Goal: Find contact information: Find contact information

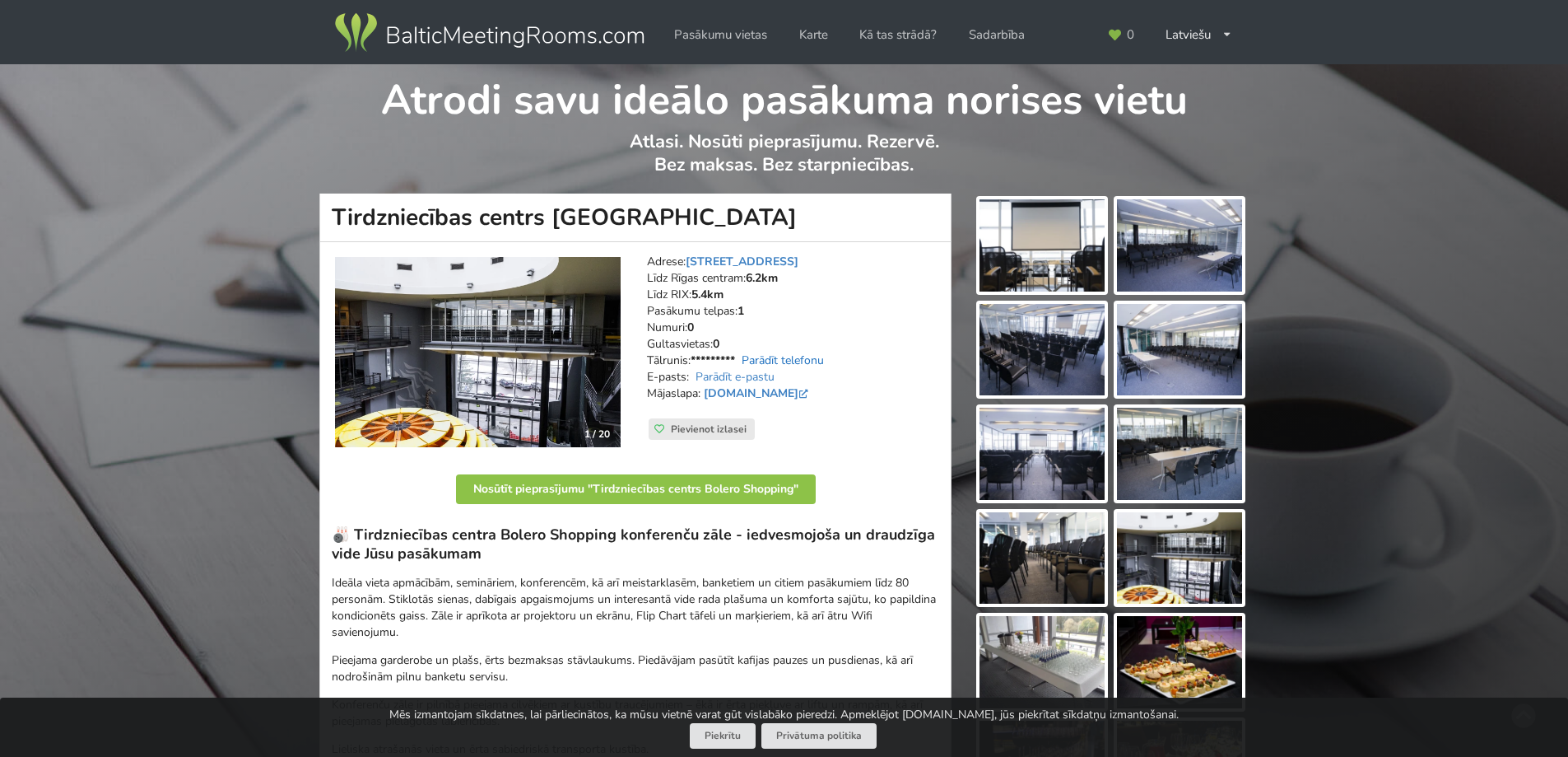
click at [776, 360] on link "Parādīt telefonu" at bounding box center [783, 360] width 83 height 15
click at [586, 357] on img at bounding box center [478, 352] width 285 height 191
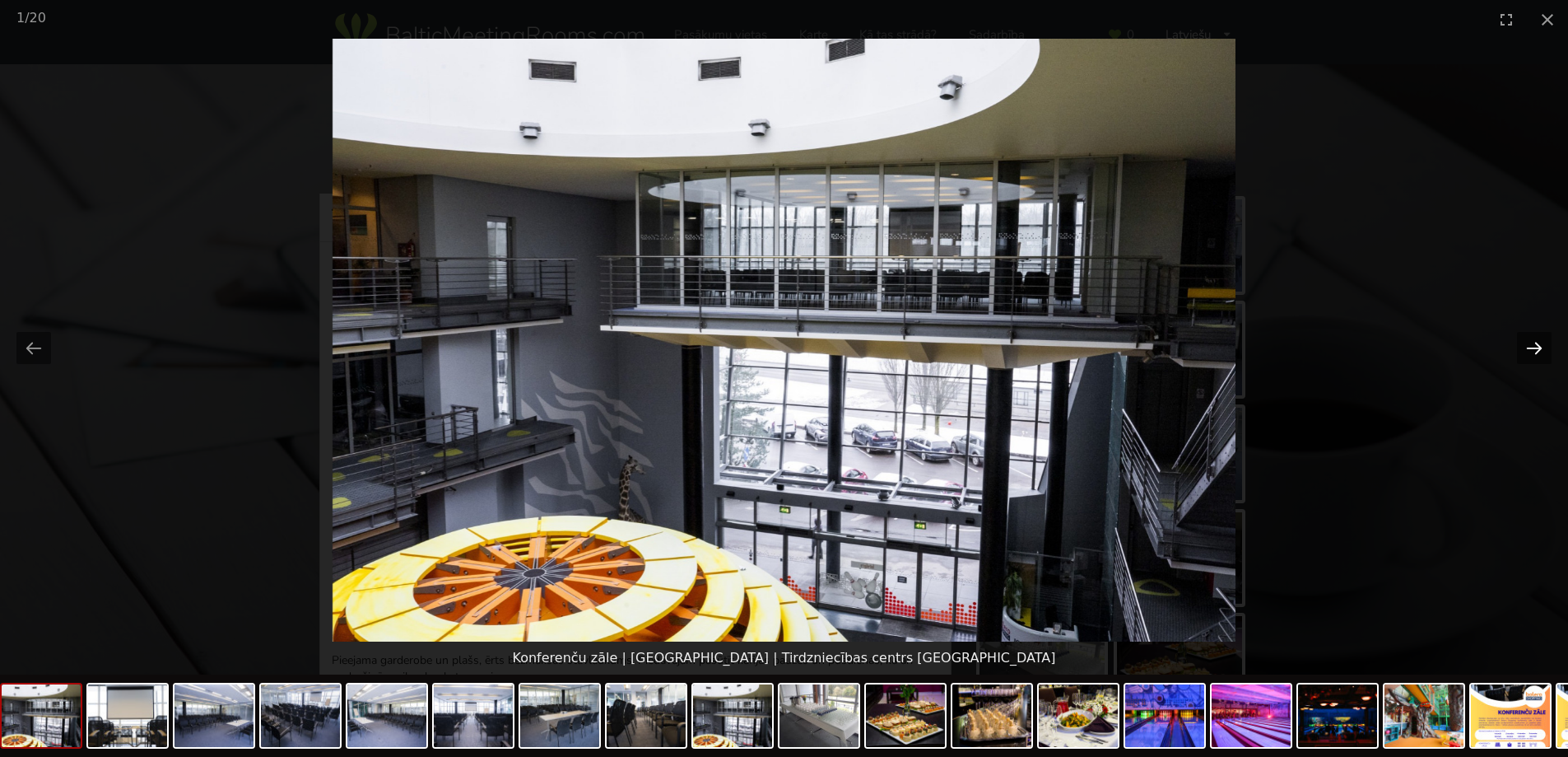
click at [1538, 355] on button "Next slide" at bounding box center [1534, 347] width 35 height 32
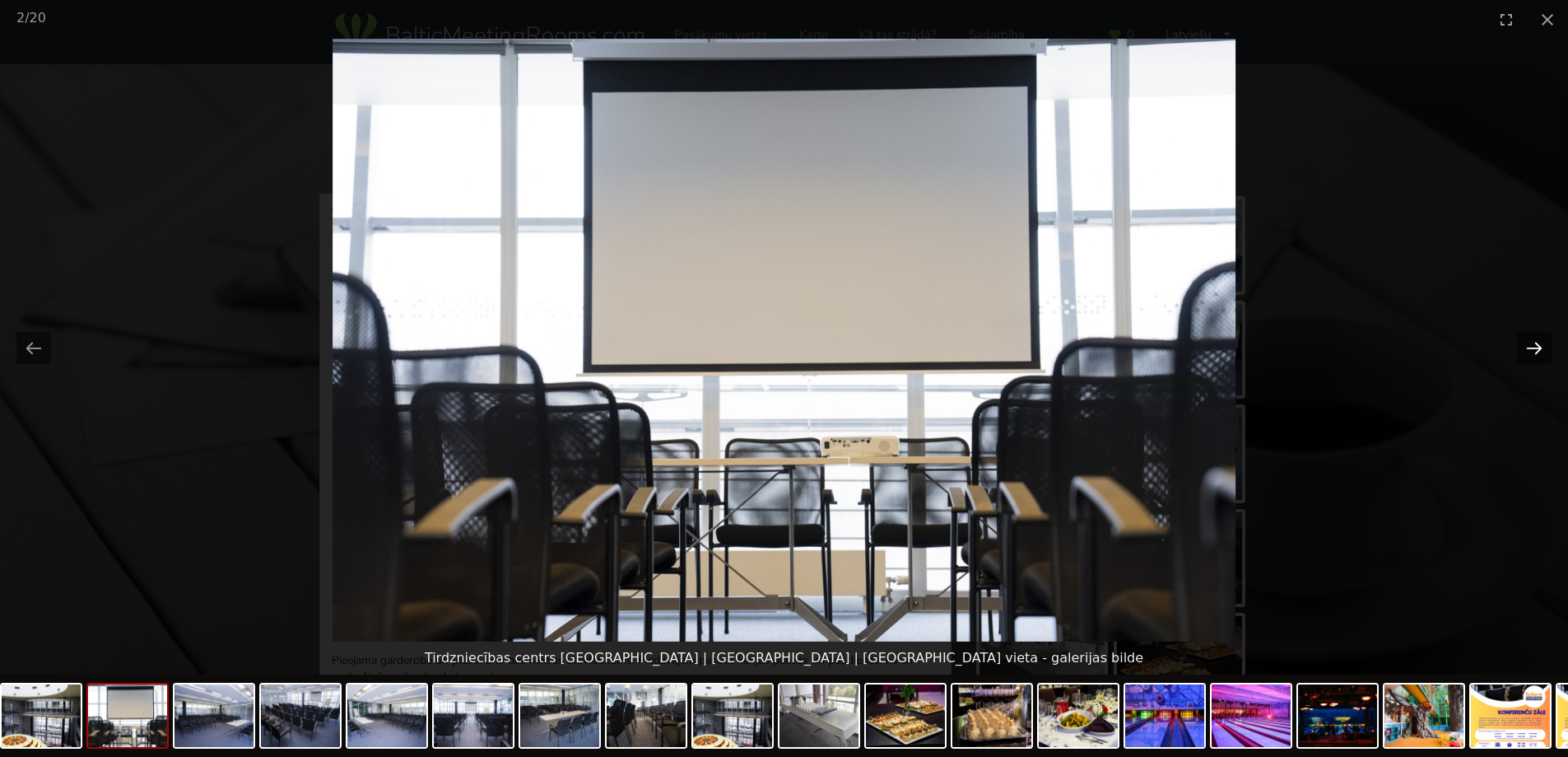
click at [1538, 355] on button "Next slide" at bounding box center [1534, 347] width 35 height 32
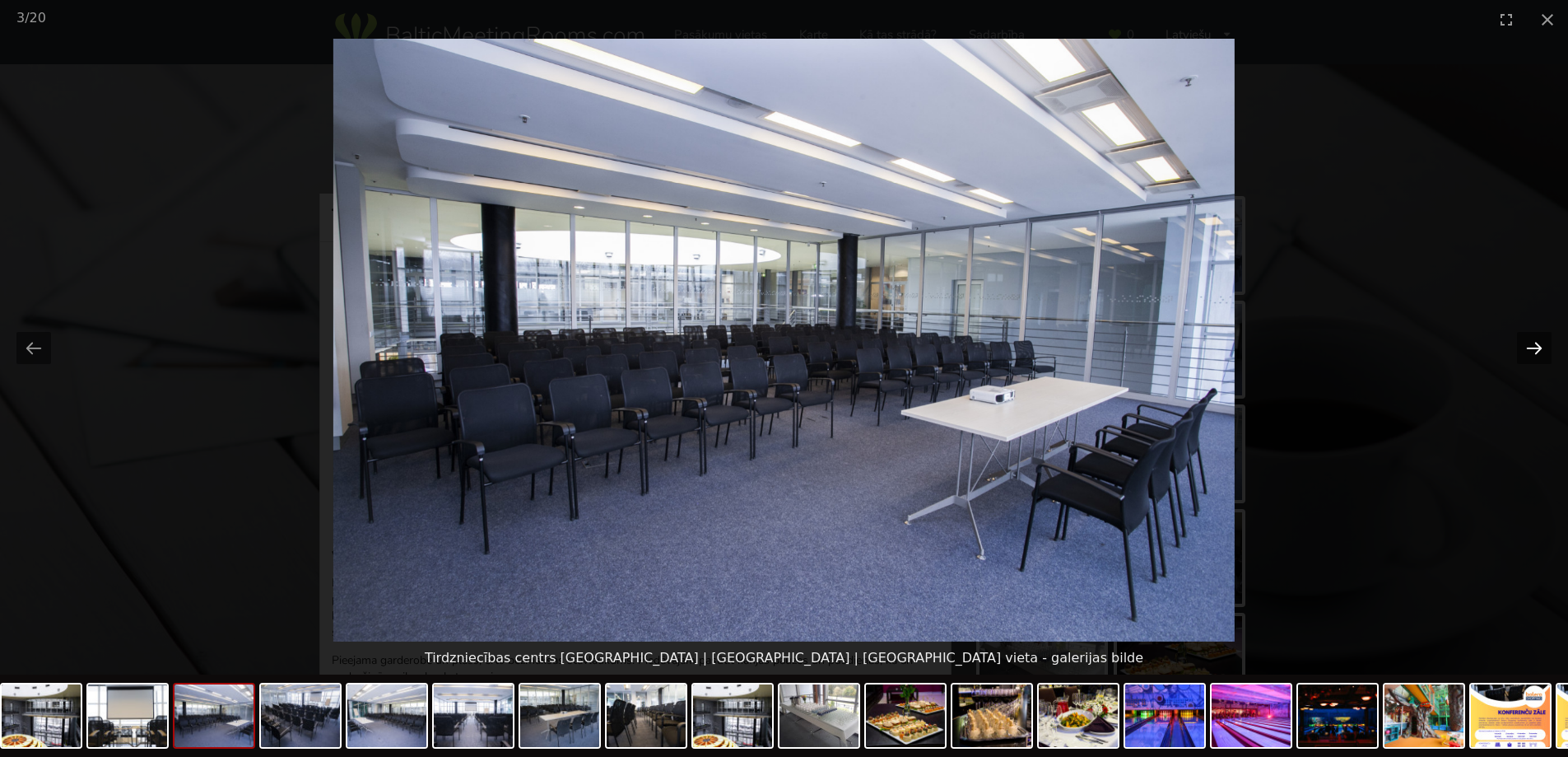
click at [1538, 355] on button "Next slide" at bounding box center [1534, 347] width 35 height 32
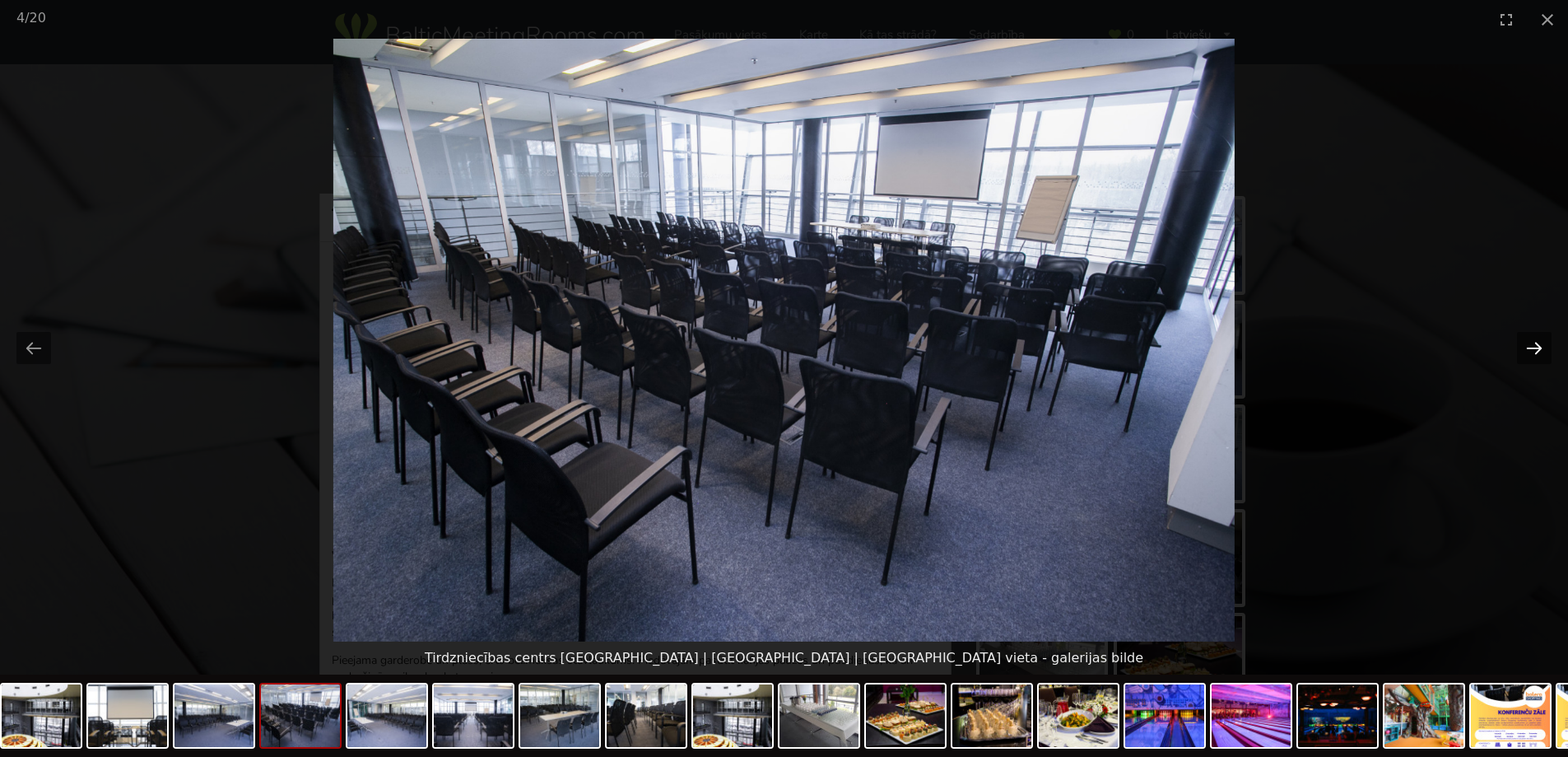
click at [1538, 355] on button "Next slide" at bounding box center [1534, 347] width 35 height 32
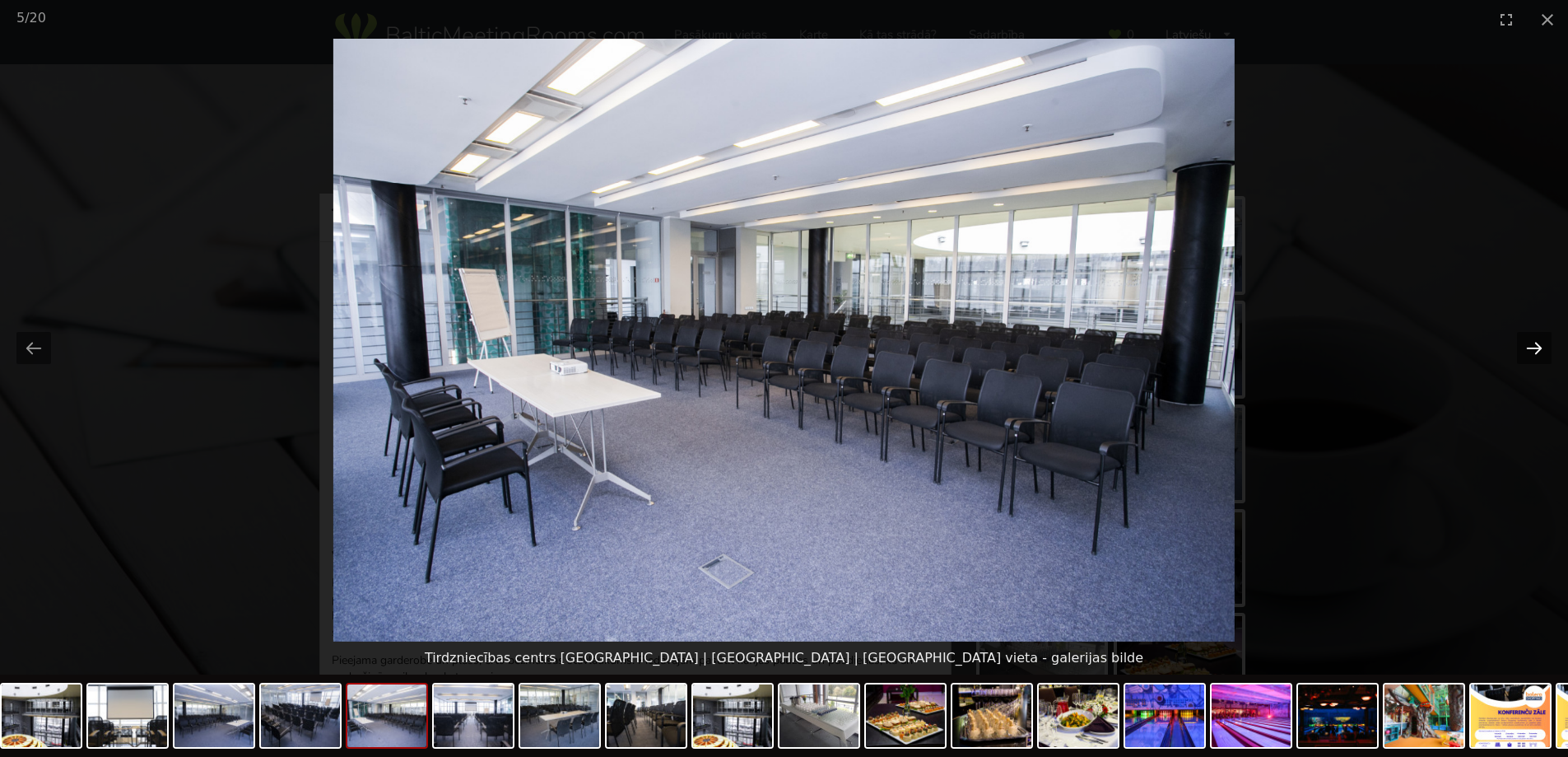
click at [1538, 355] on button "Next slide" at bounding box center [1534, 347] width 35 height 32
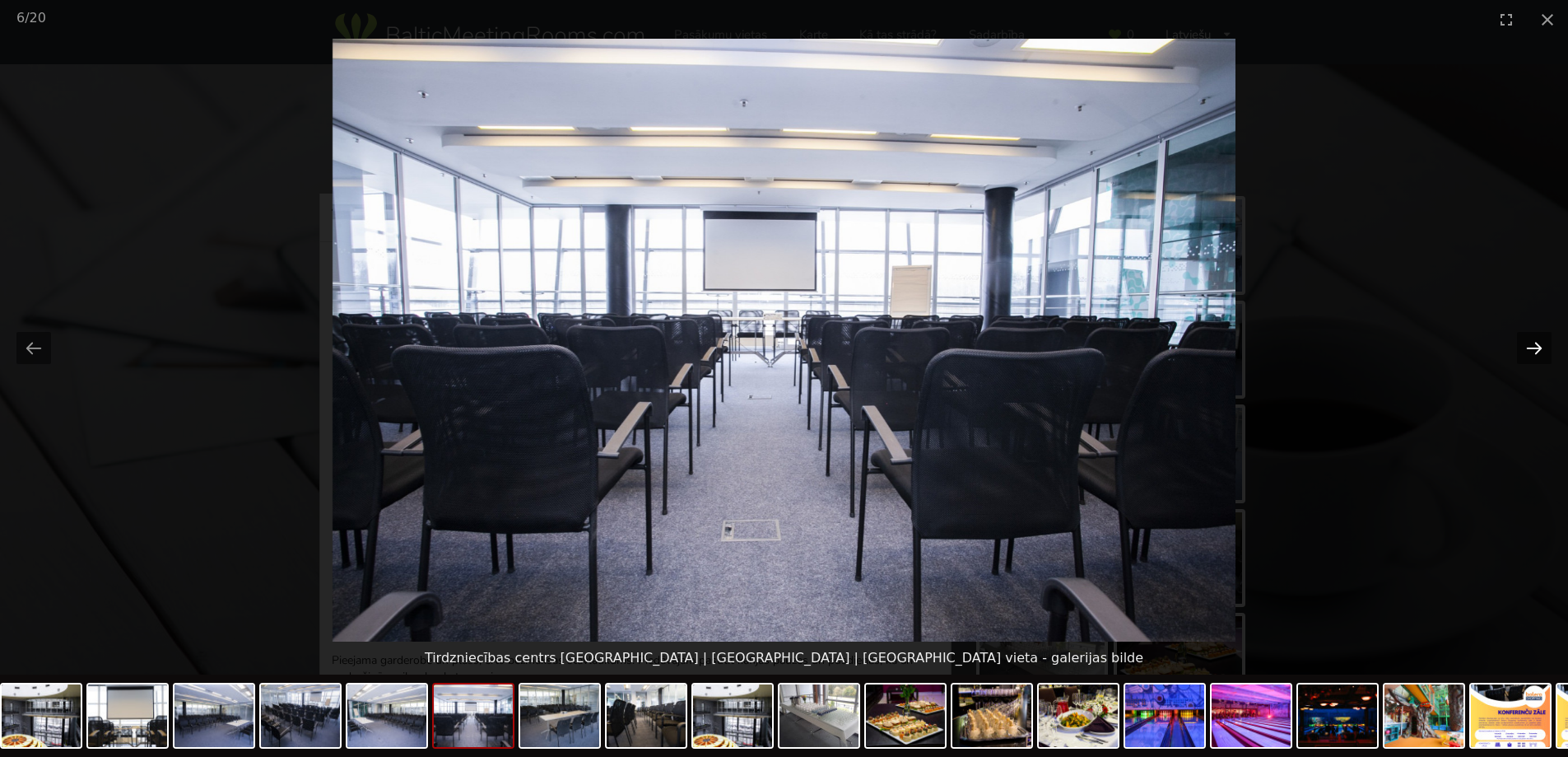
click at [1538, 355] on button "Next slide" at bounding box center [1534, 347] width 35 height 32
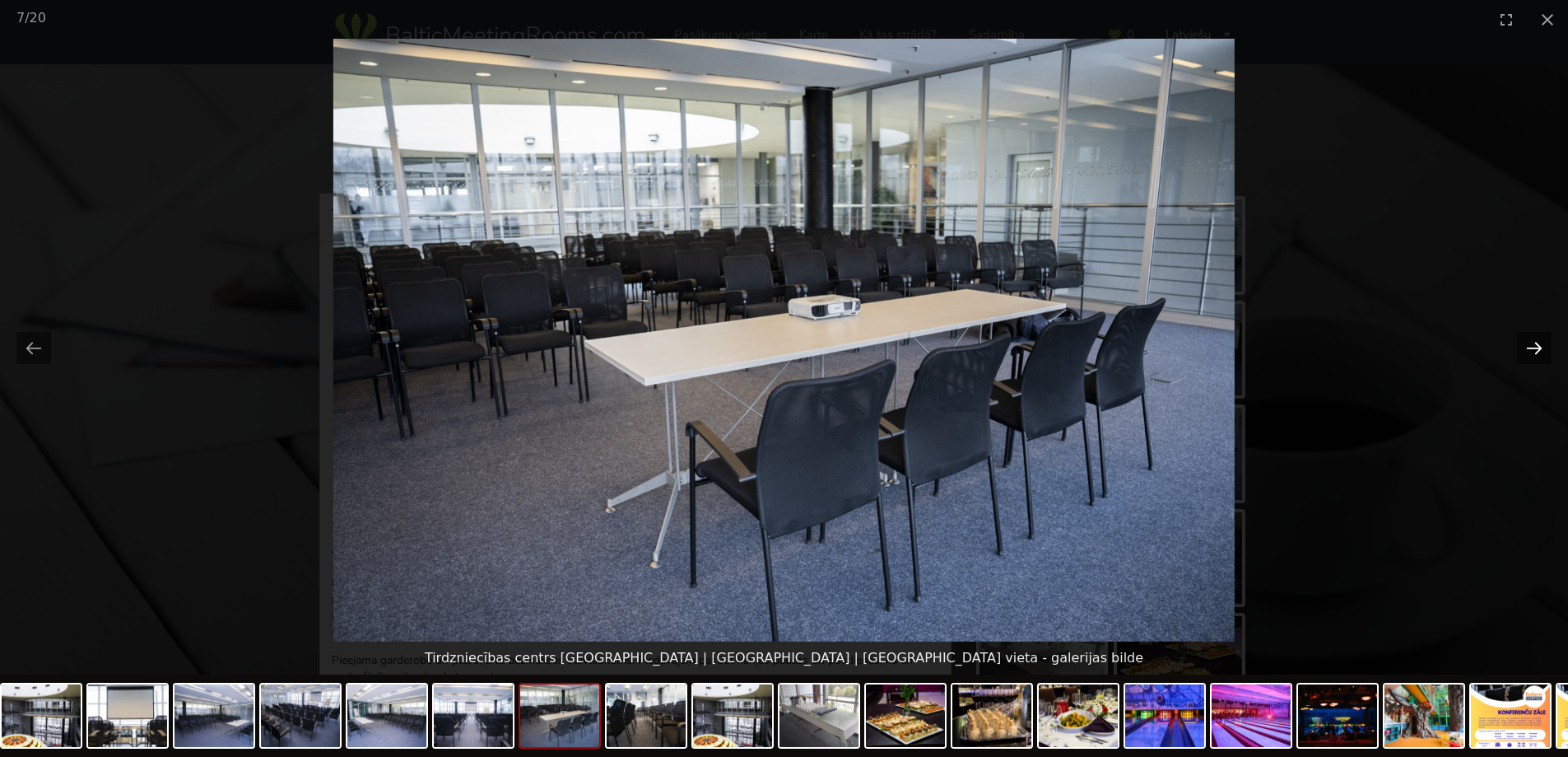
click at [1538, 355] on button "Next slide" at bounding box center [1534, 347] width 35 height 32
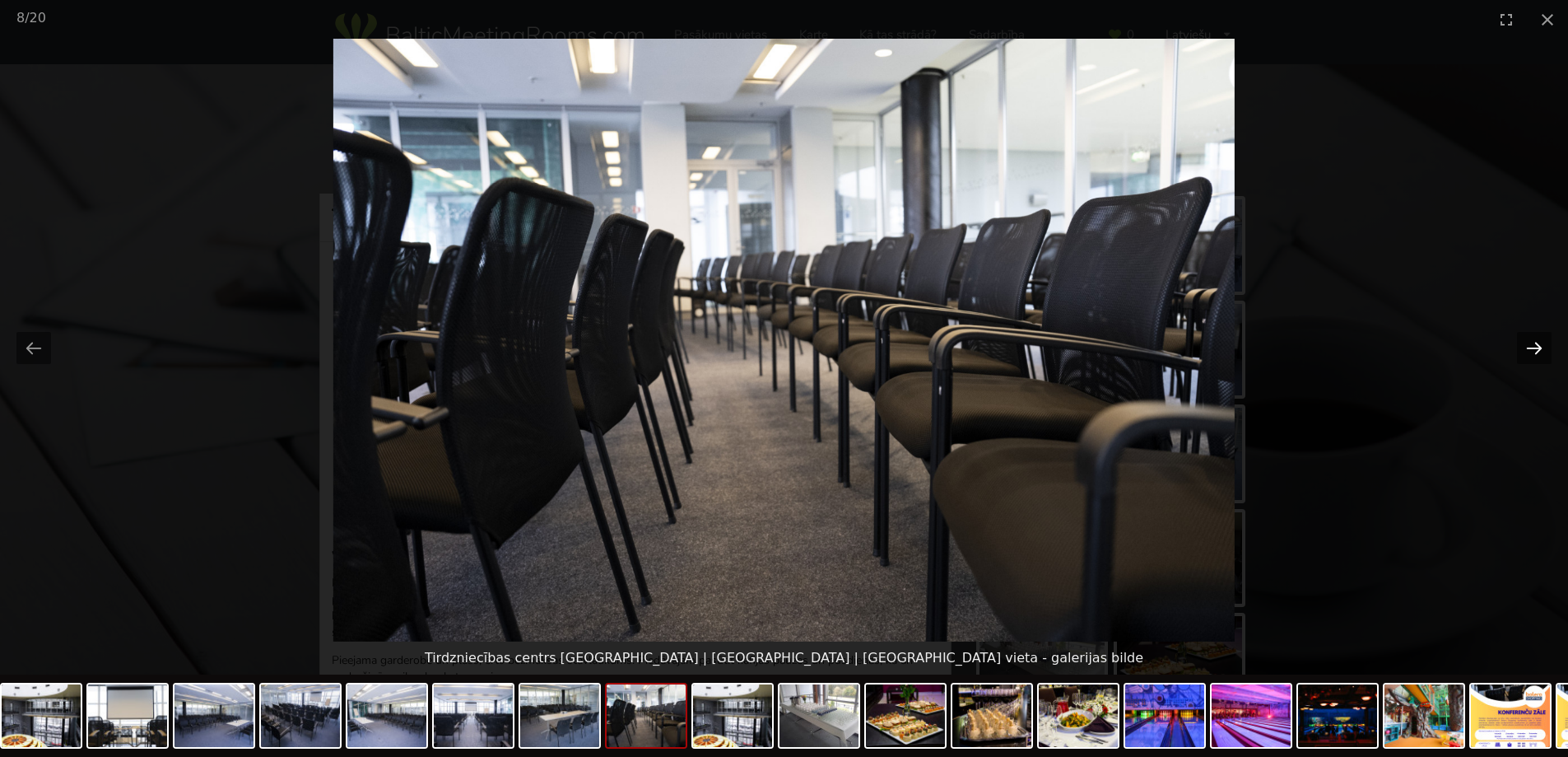
click at [1538, 355] on button "Next slide" at bounding box center [1534, 347] width 35 height 32
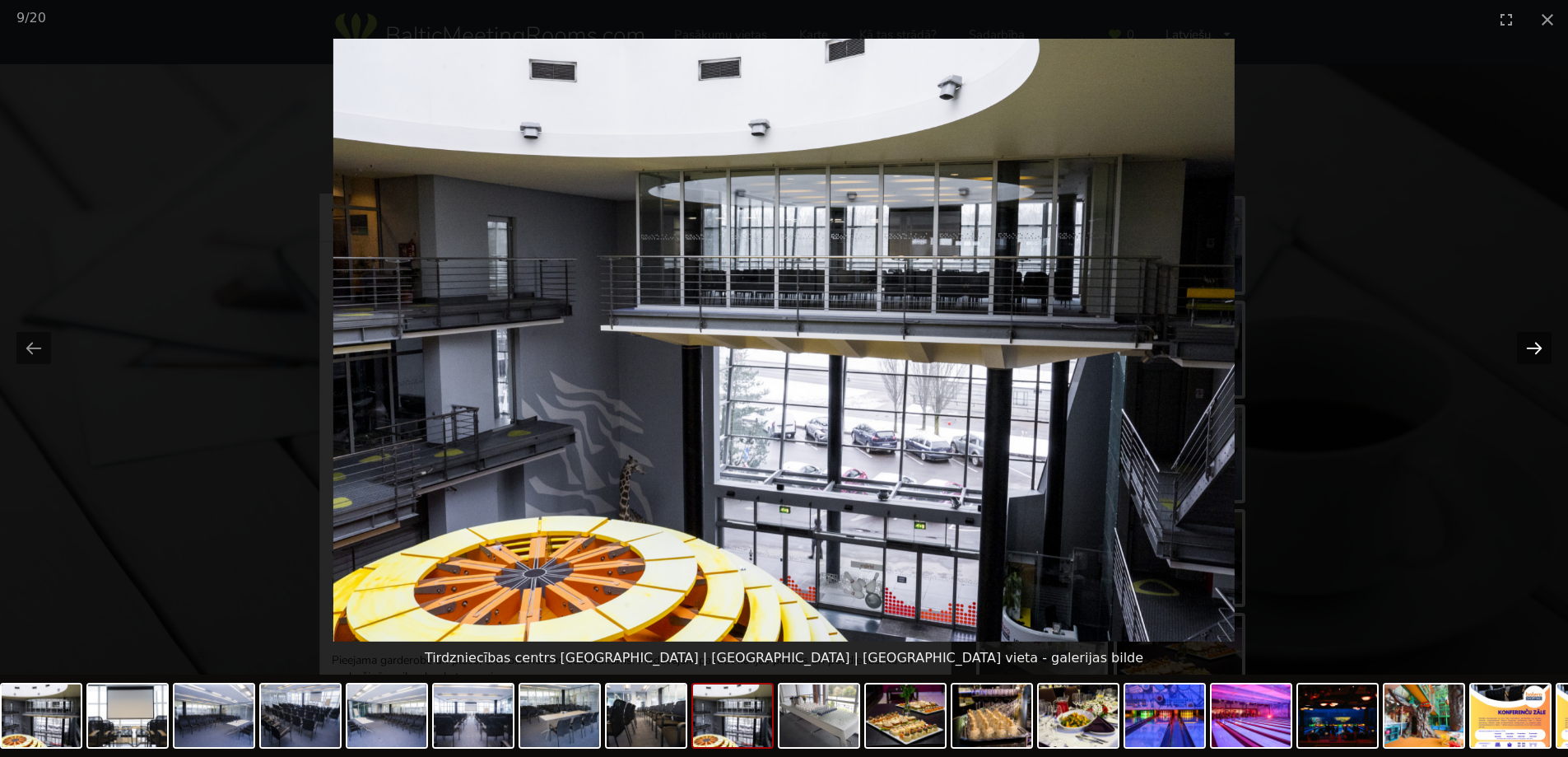
click at [1538, 355] on button "Next slide" at bounding box center [1534, 347] width 35 height 32
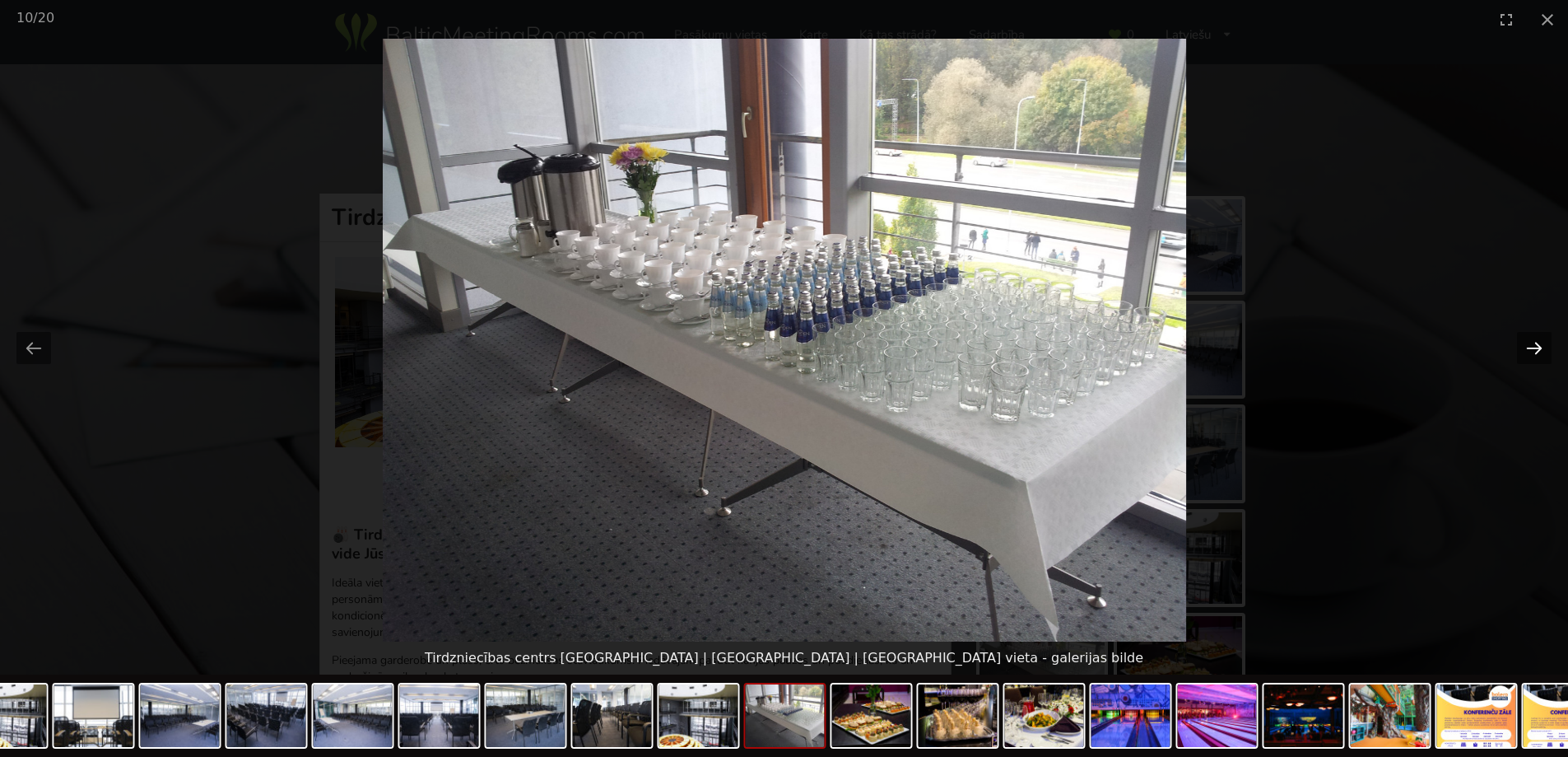
click at [1534, 354] on button "Next slide" at bounding box center [1534, 347] width 35 height 32
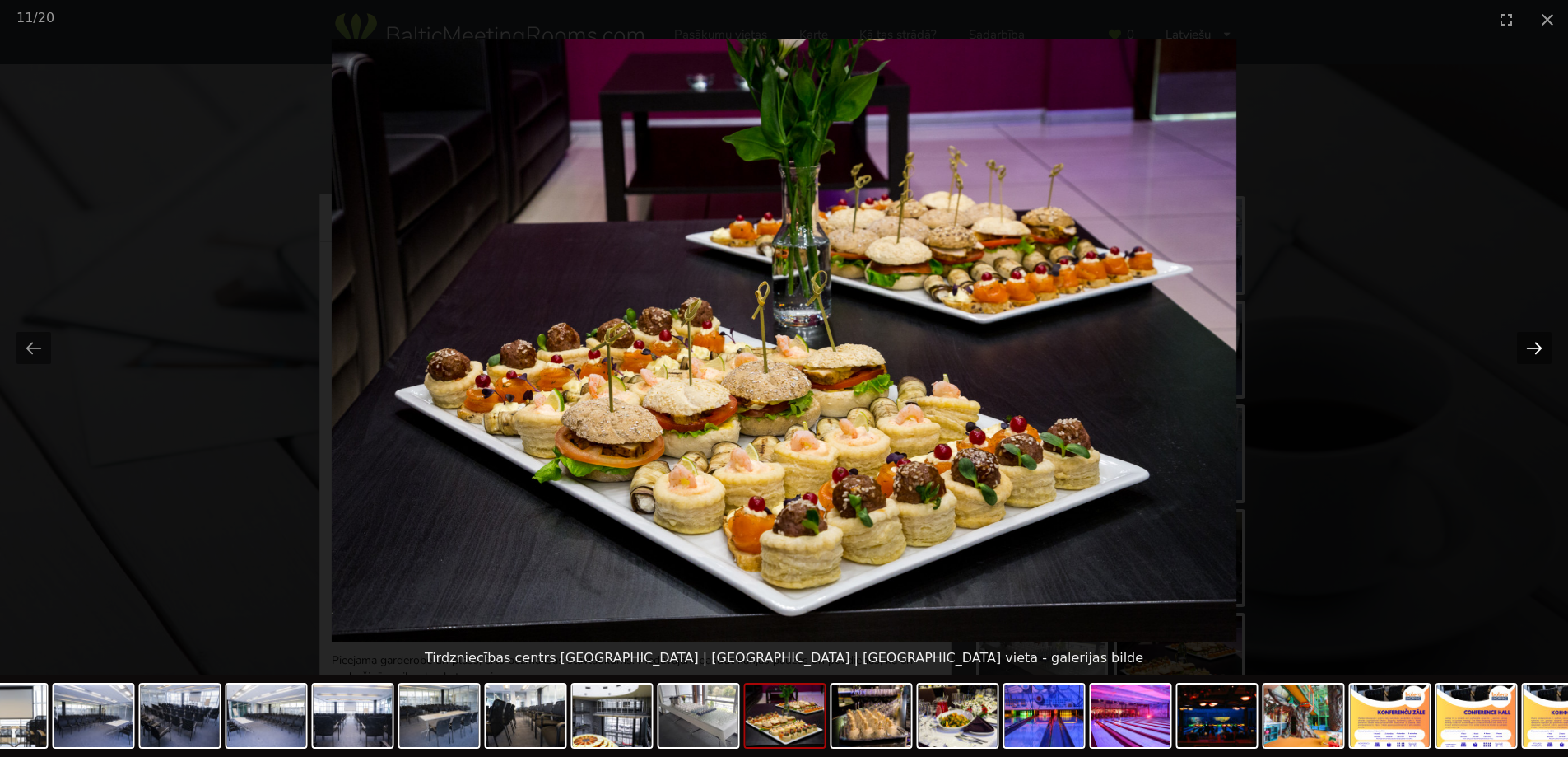
click at [1534, 354] on button "Next slide" at bounding box center [1534, 347] width 35 height 32
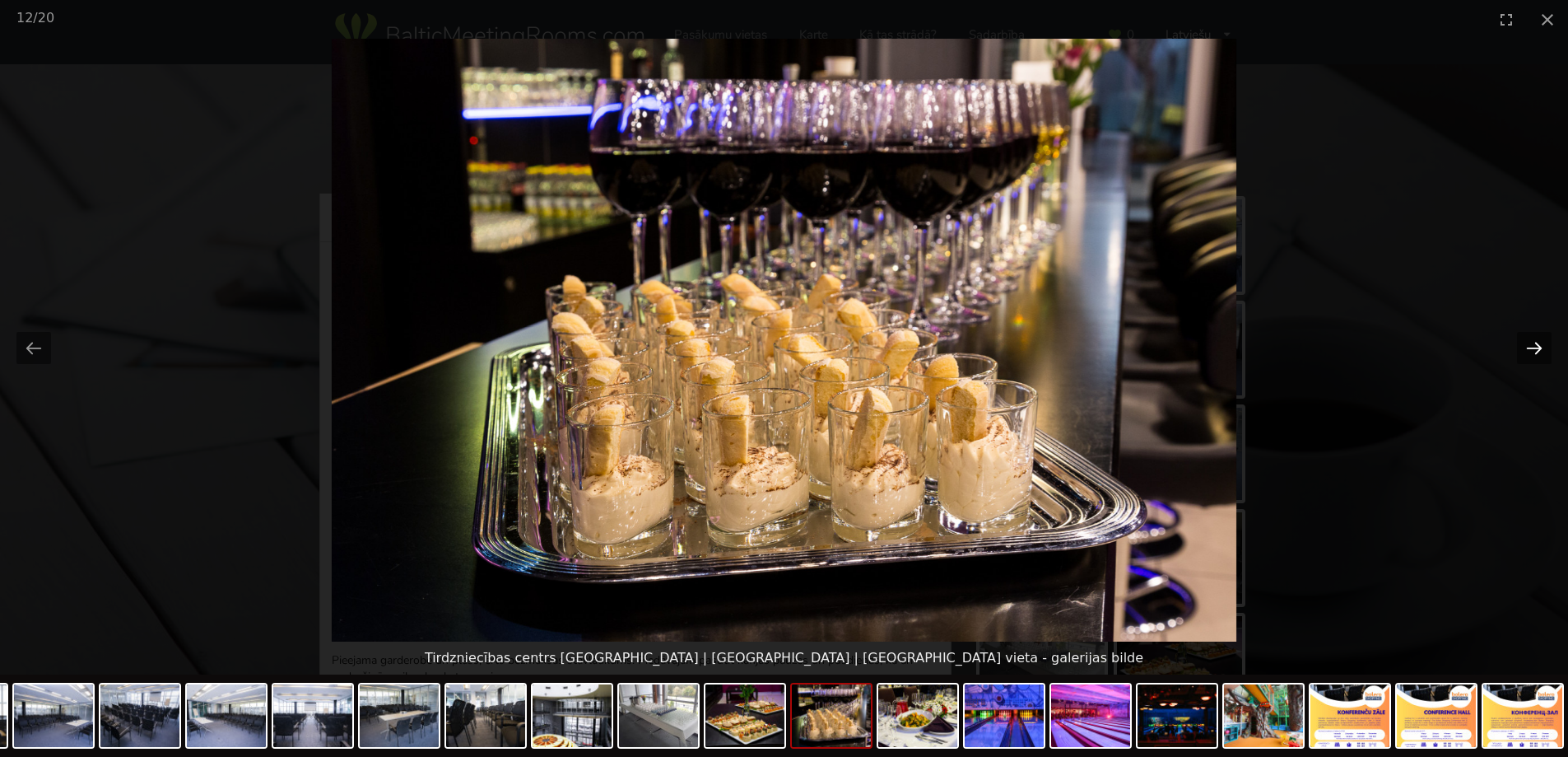
click at [1534, 354] on button "Next slide" at bounding box center [1534, 347] width 35 height 32
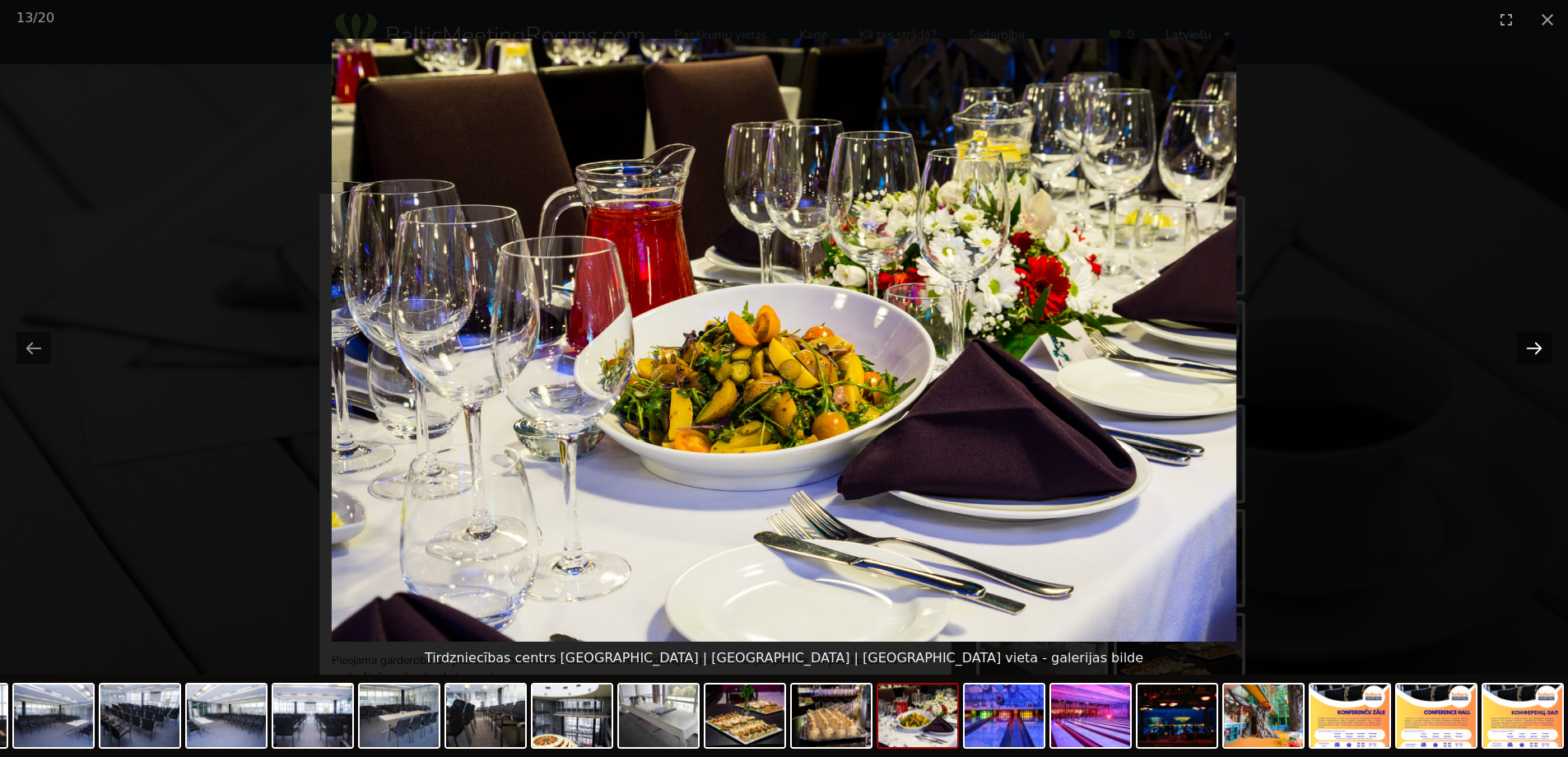
click at [1534, 354] on button "Next slide" at bounding box center [1534, 347] width 35 height 32
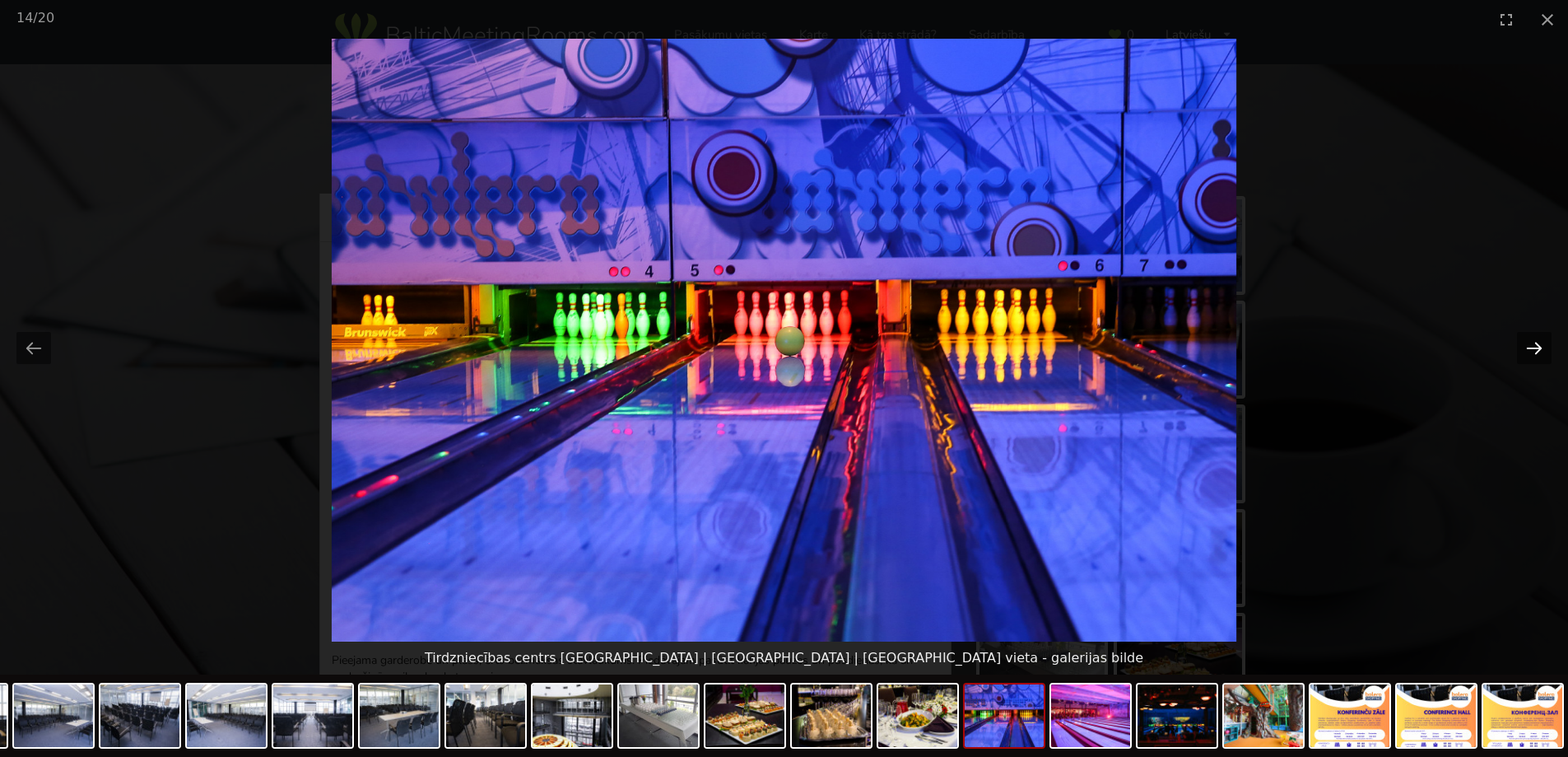
click at [1534, 354] on button "Next slide" at bounding box center [1534, 347] width 35 height 32
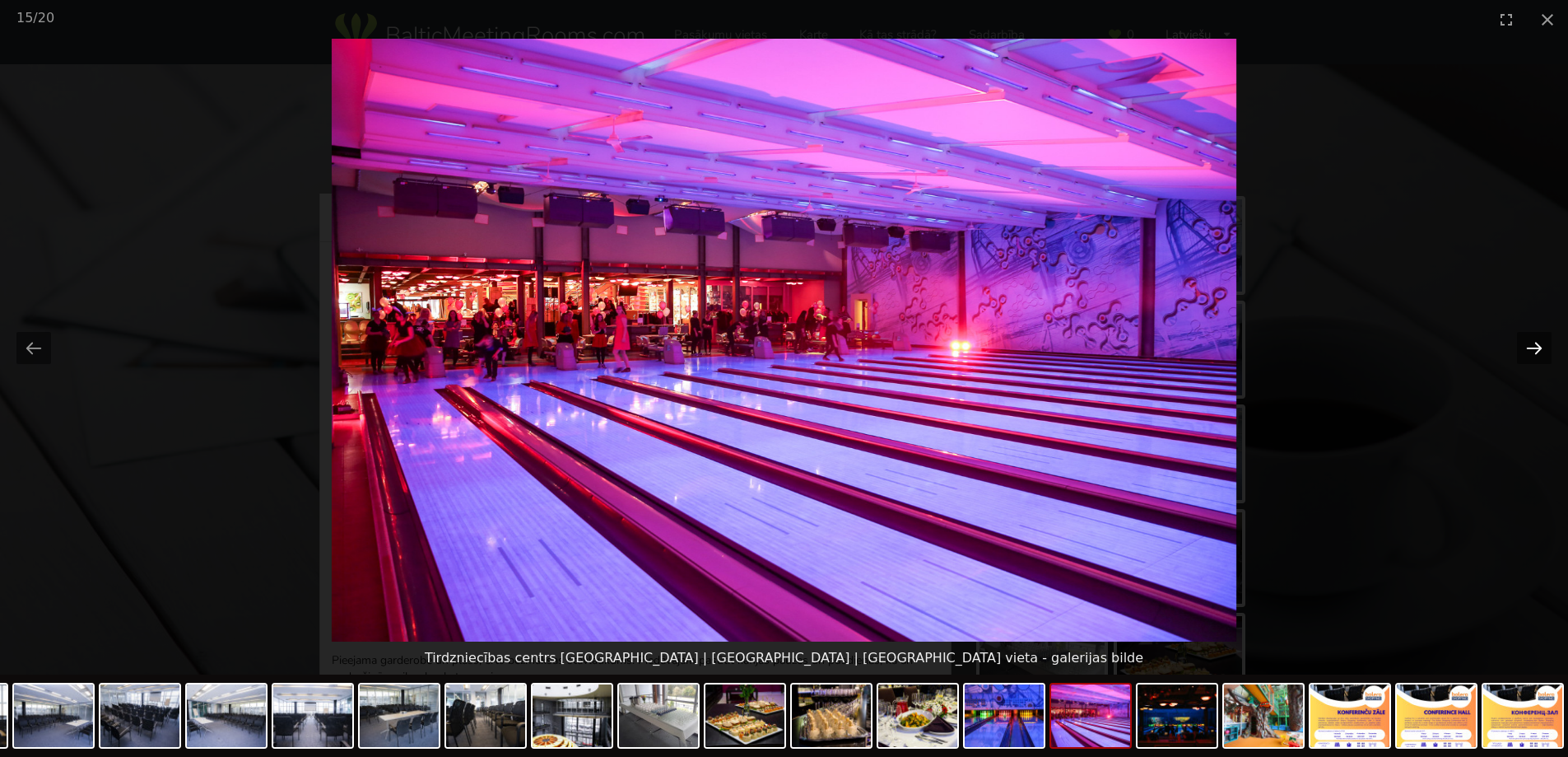
click at [1534, 354] on button "Next slide" at bounding box center [1534, 347] width 35 height 32
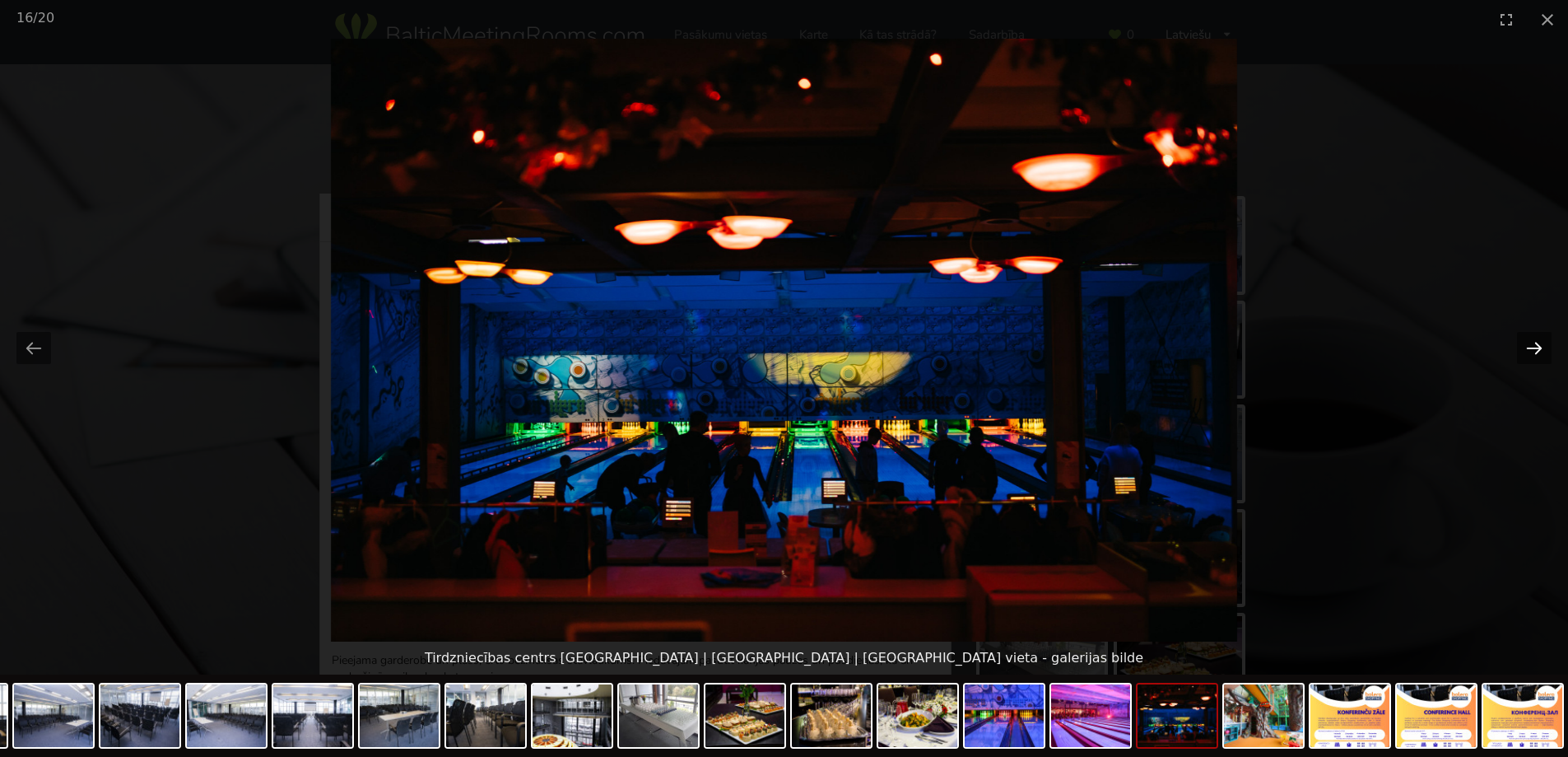
click at [1534, 354] on button "Next slide" at bounding box center [1534, 347] width 35 height 32
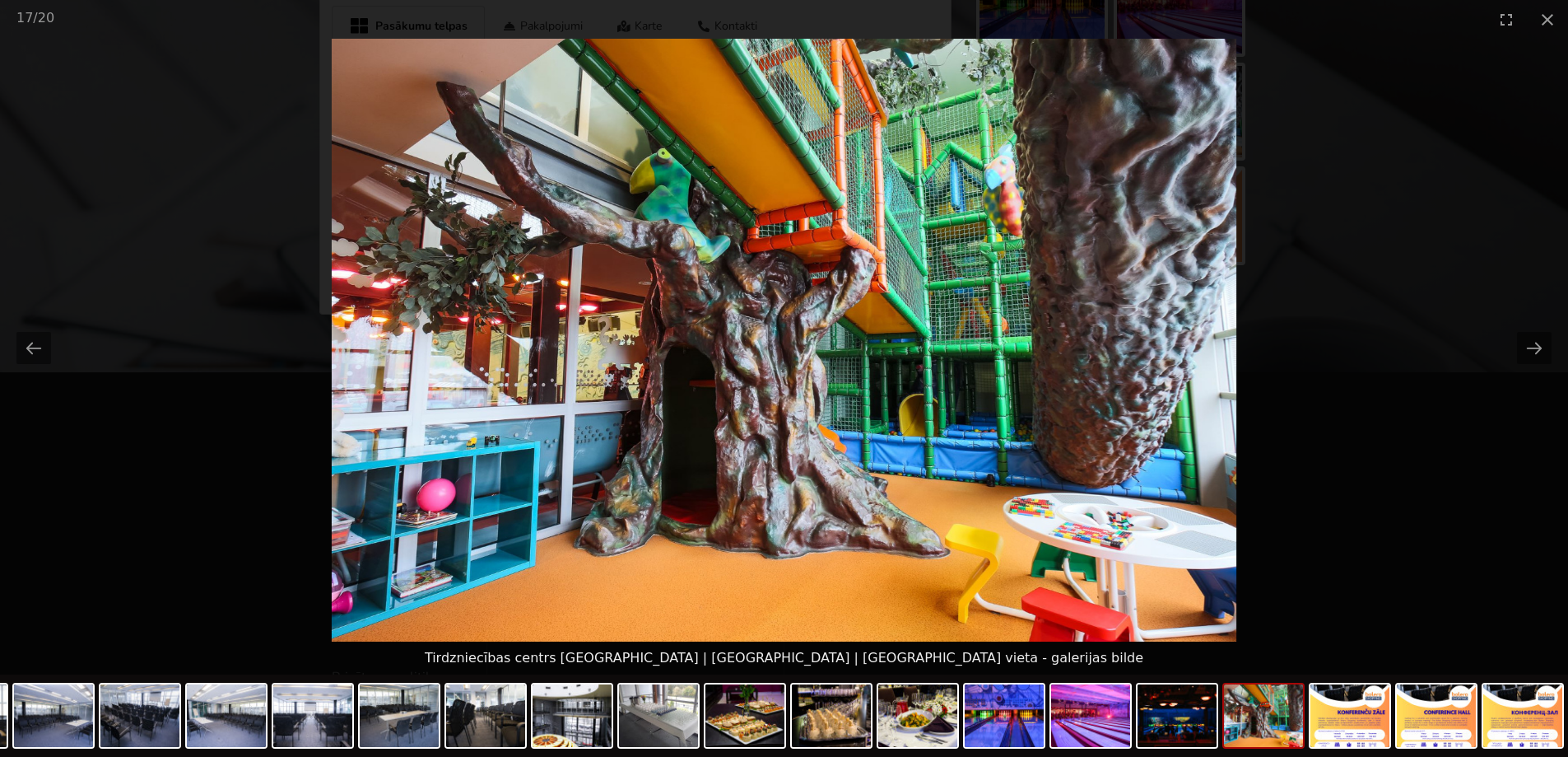
scroll to position [869, 0]
click at [1536, 348] on button "Next slide" at bounding box center [1534, 347] width 35 height 32
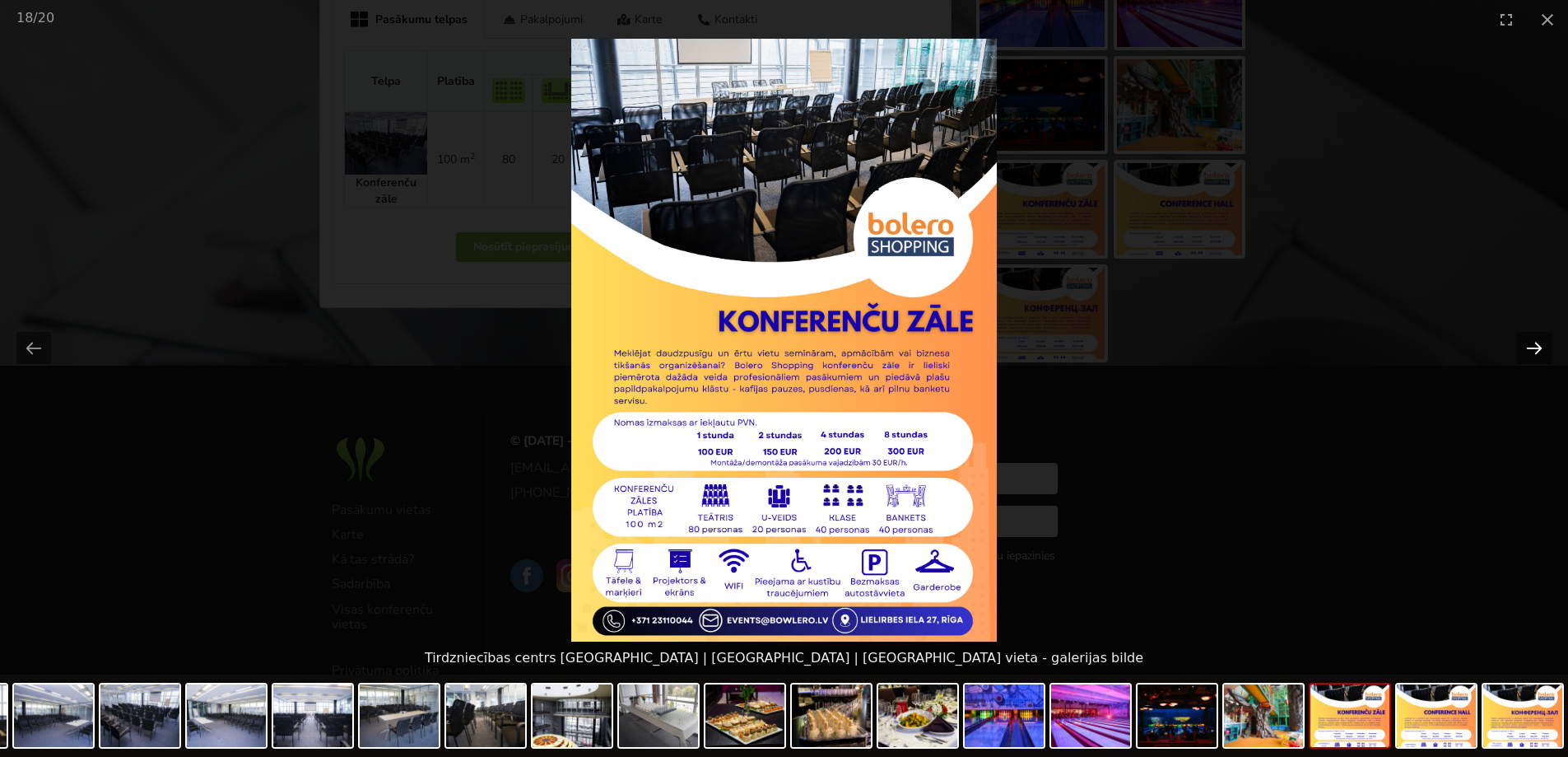
click at [1531, 353] on button "Next slide" at bounding box center [1534, 347] width 35 height 32
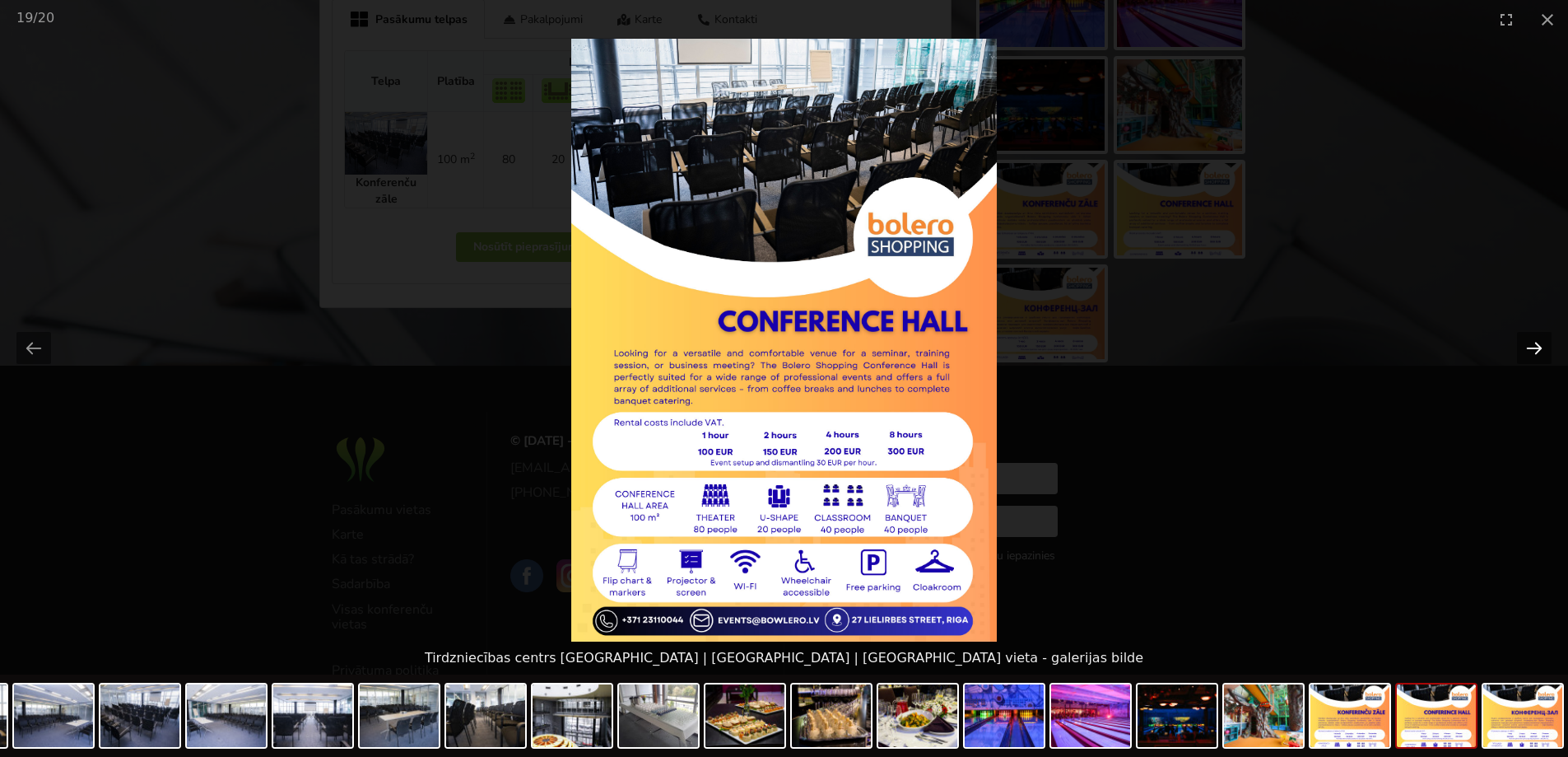
click at [1530, 352] on button "Next slide" at bounding box center [1534, 347] width 35 height 32
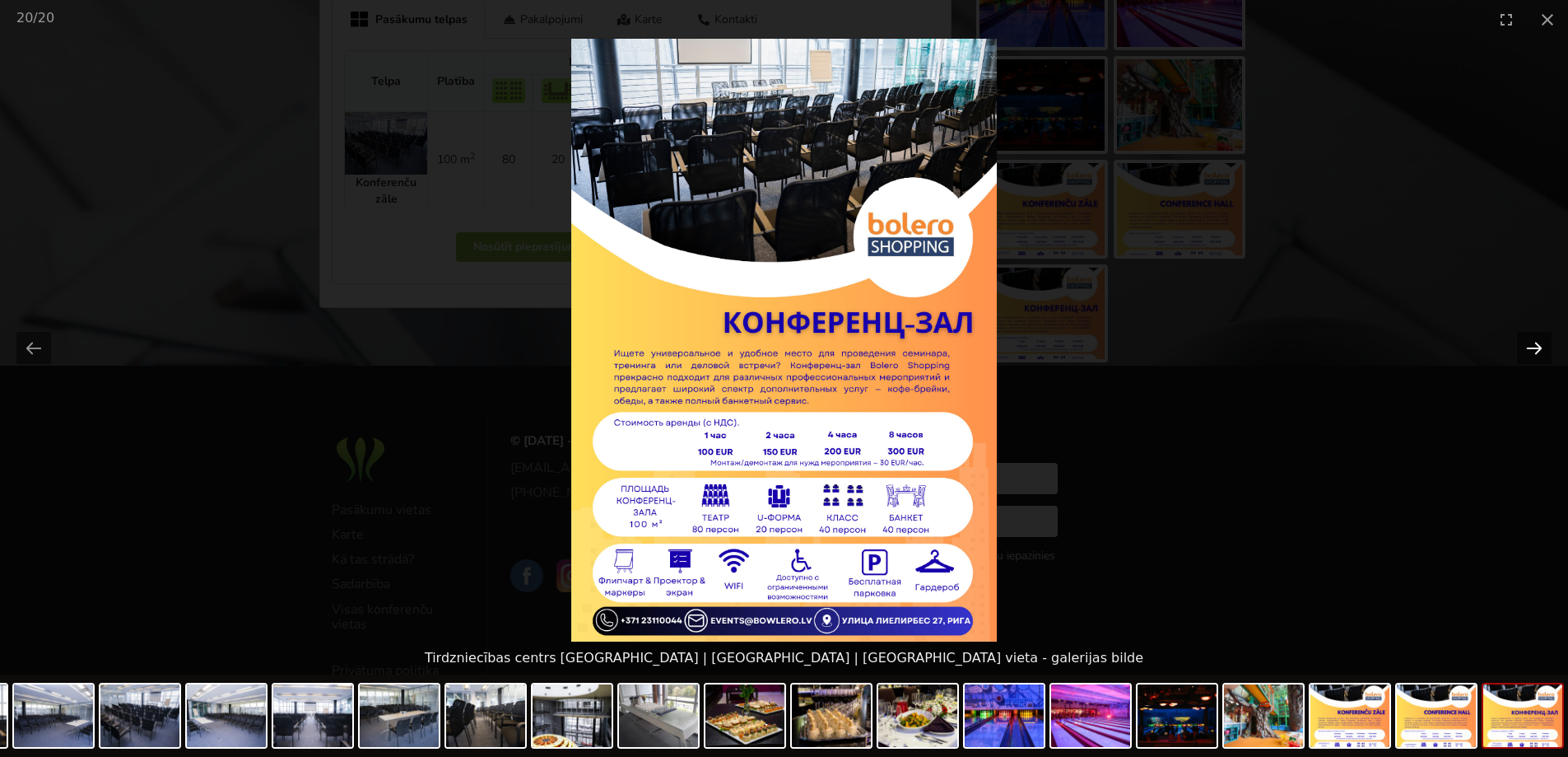
click at [1530, 352] on button "Next slide" at bounding box center [1534, 347] width 35 height 32
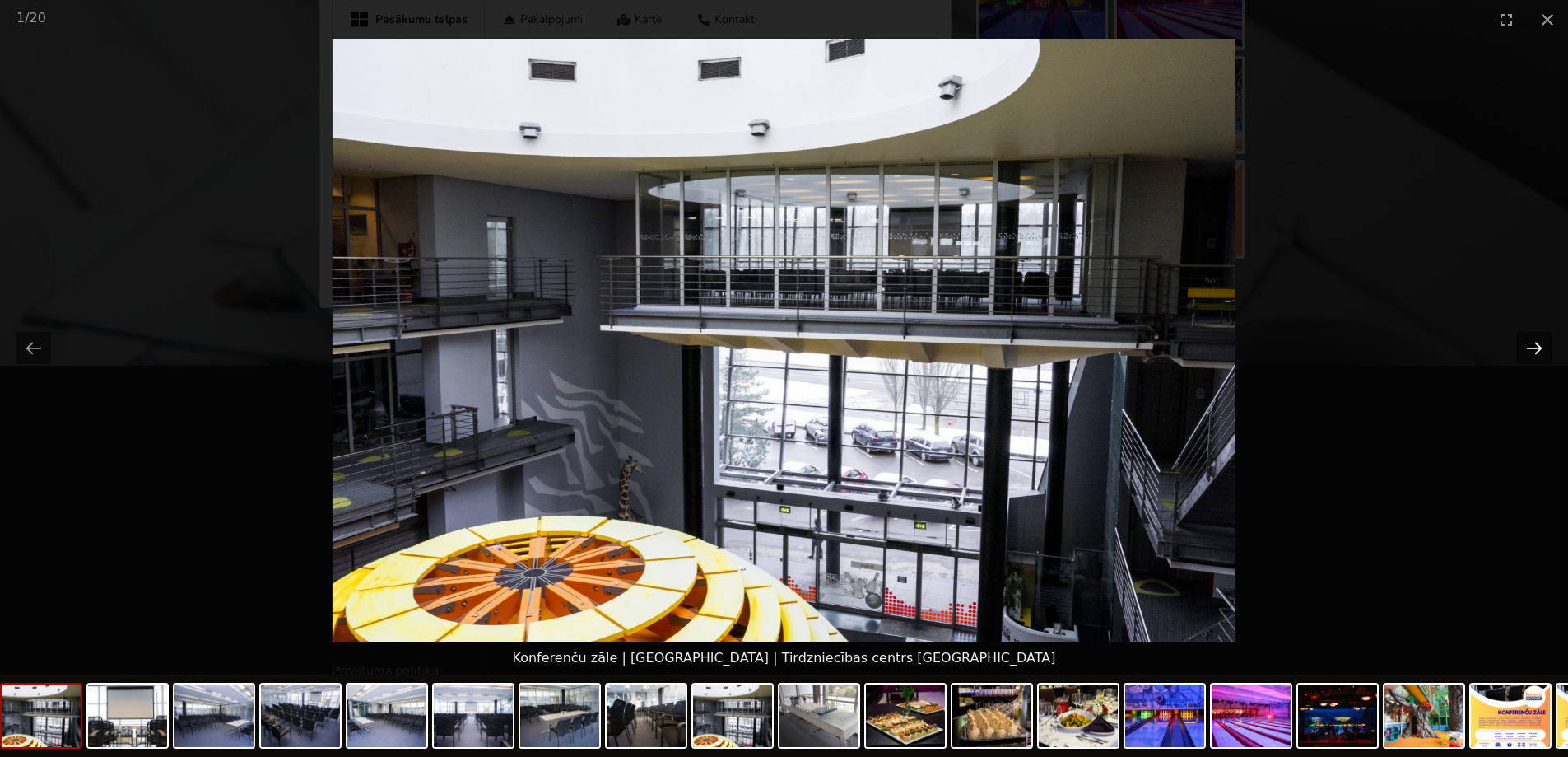
click at [1530, 352] on button "Next slide" at bounding box center [1534, 347] width 35 height 32
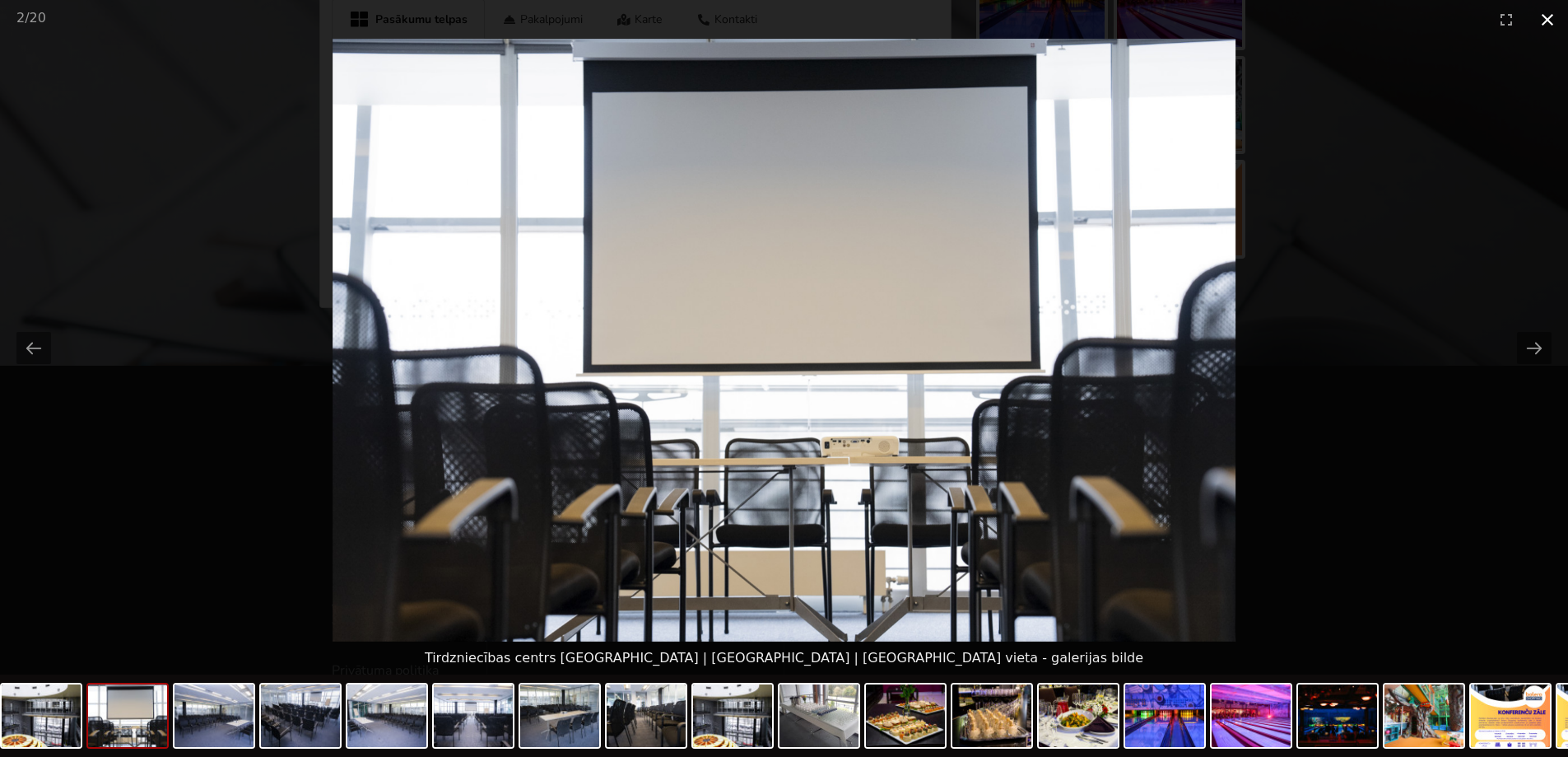
click at [1551, 26] on button "Close gallery" at bounding box center [1548, 19] width 41 height 38
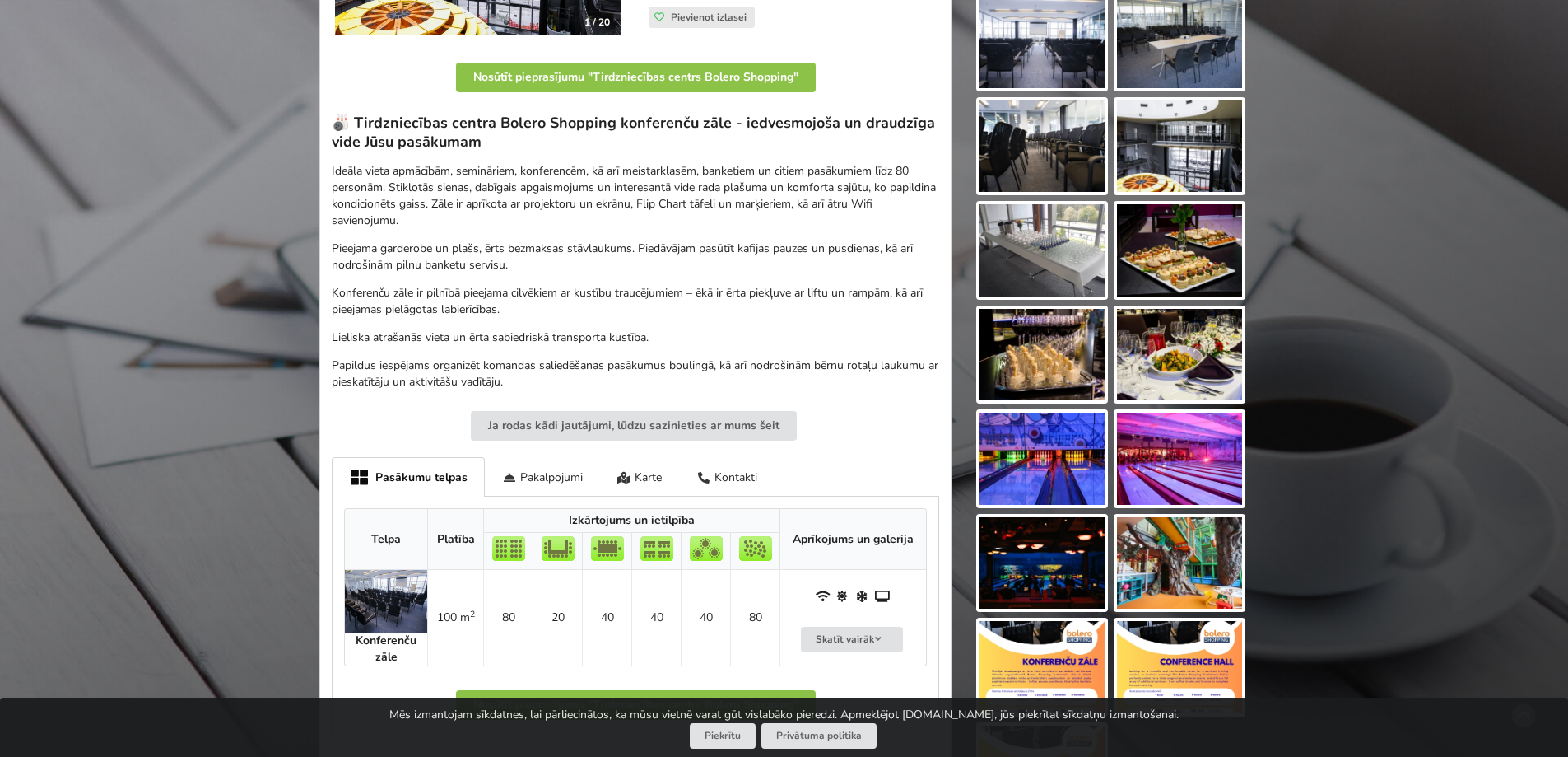
scroll to position [494, 0]
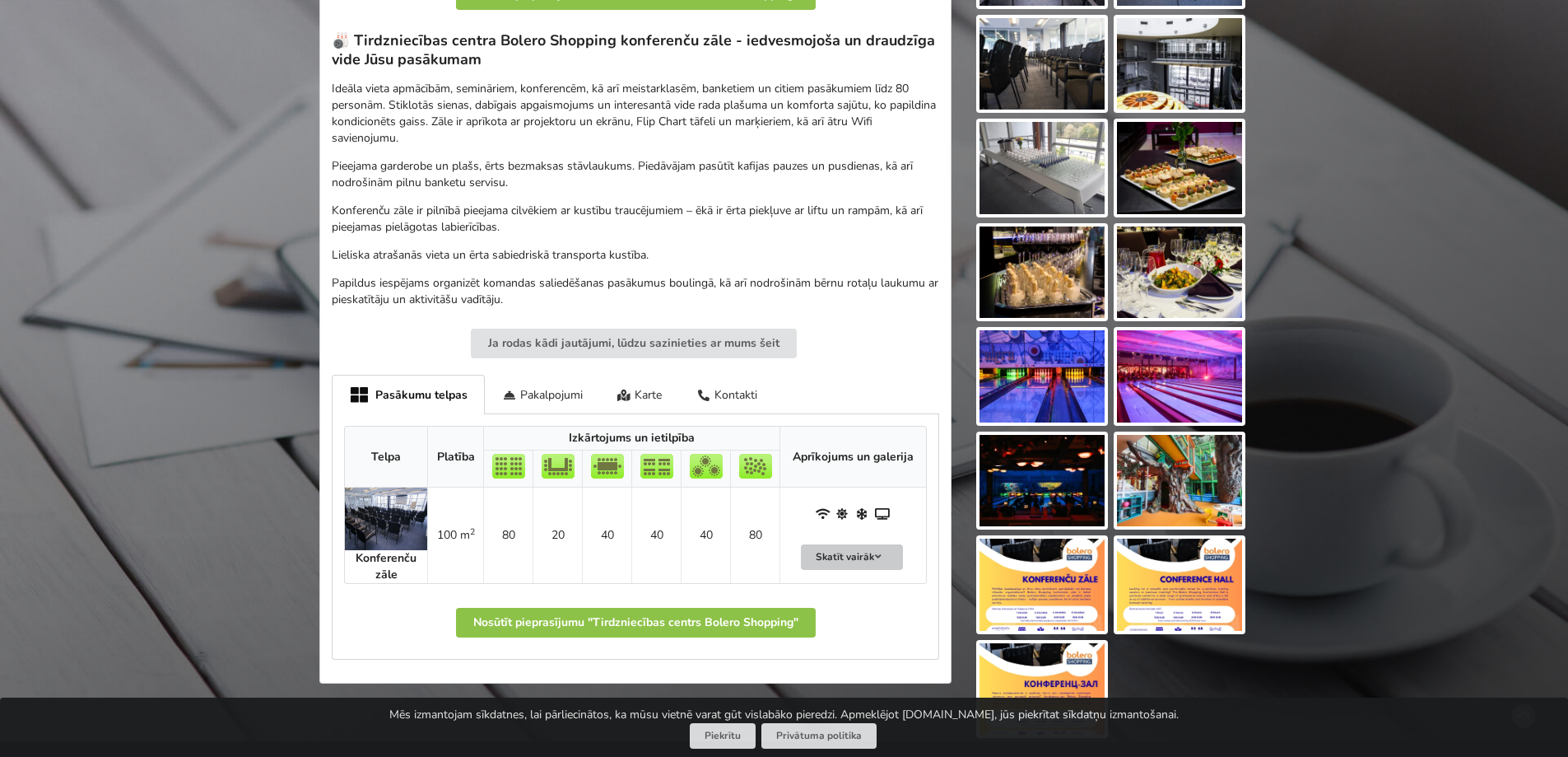
click at [879, 555] on icon at bounding box center [878, 556] width 12 height 10
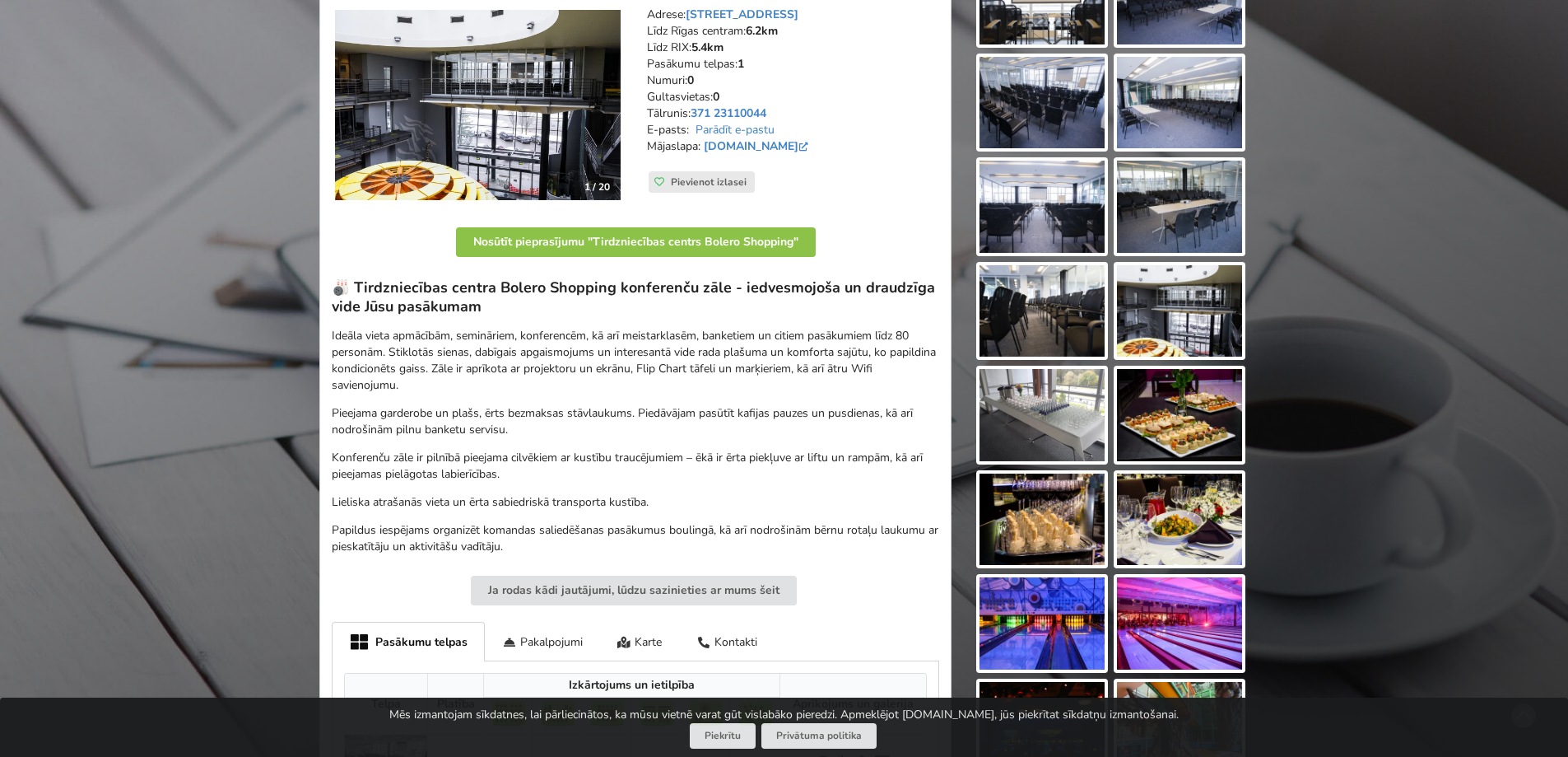
scroll to position [0, 0]
